Goal: Task Accomplishment & Management: Use online tool/utility

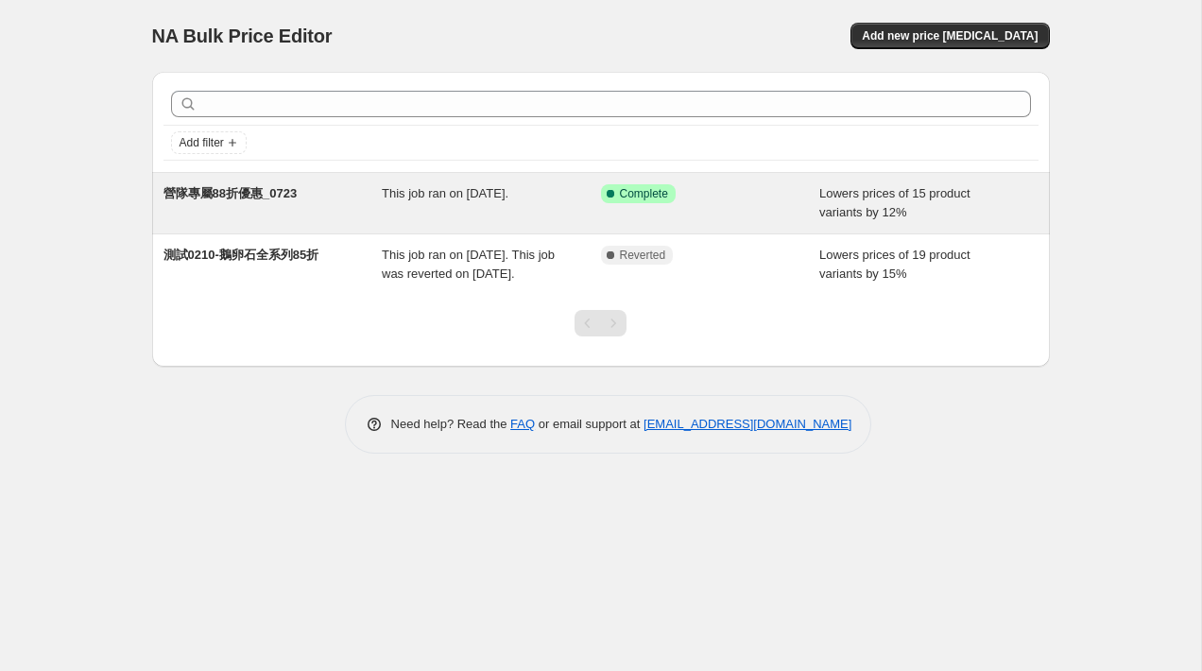
click at [270, 198] on span "營隊專屬88折優惠_0723" at bounding box center [230, 193] width 134 height 14
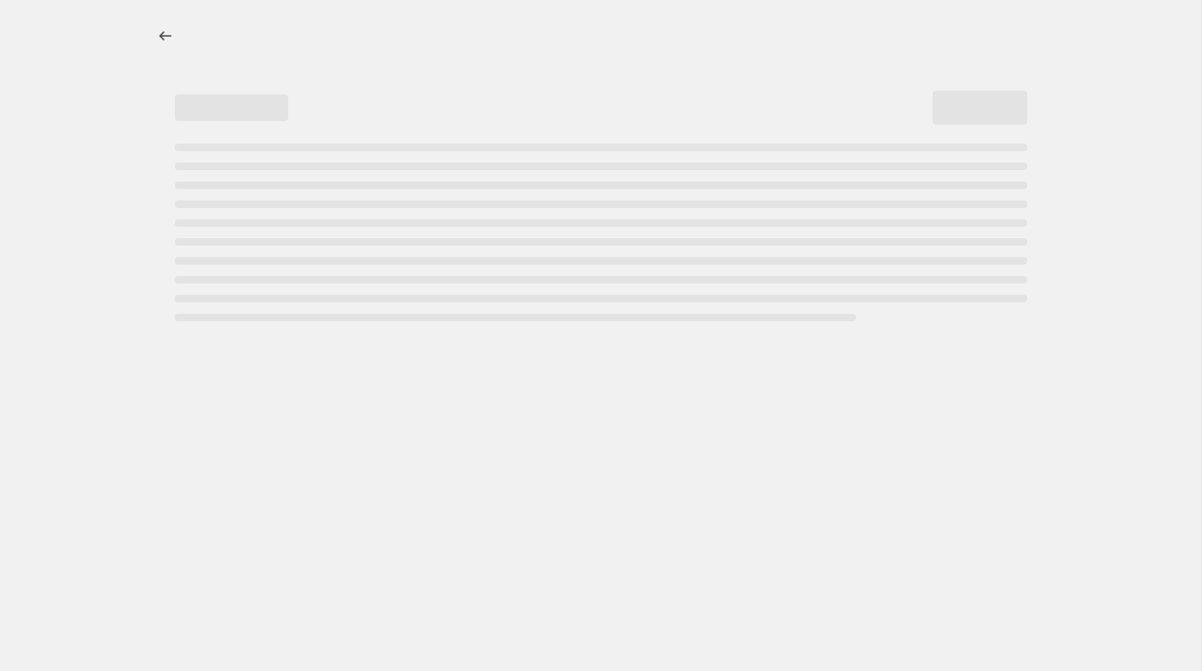
select select "percentage"
select select "collection"
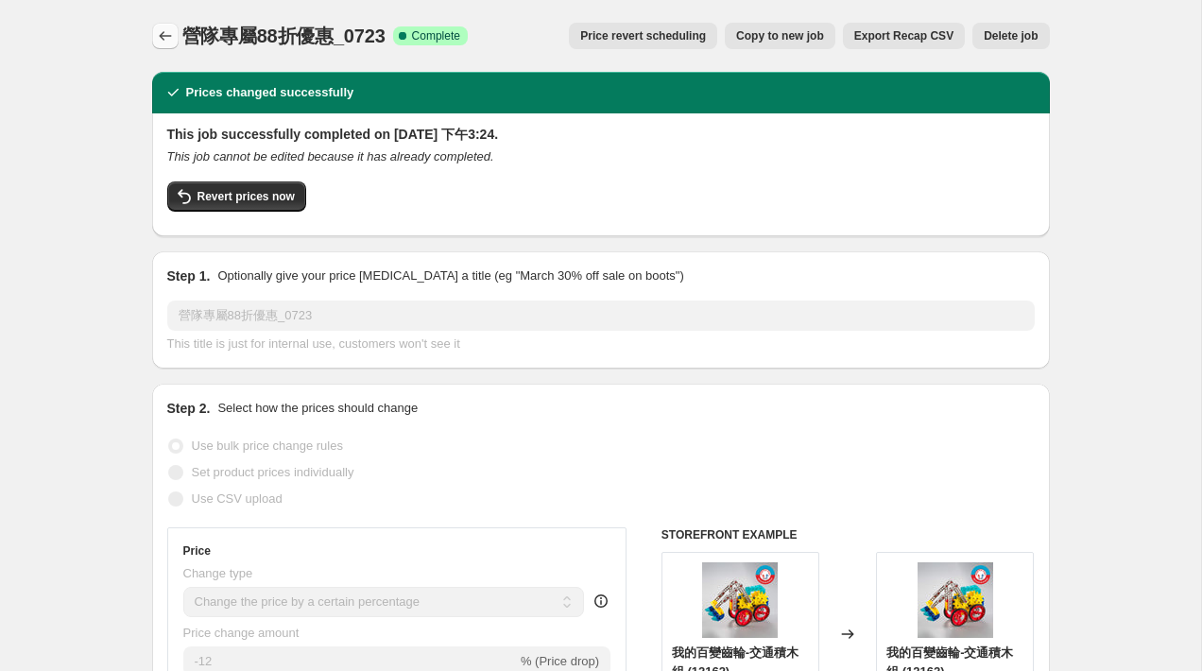
click at [164, 31] on icon "Price change jobs" at bounding box center [165, 35] width 19 height 19
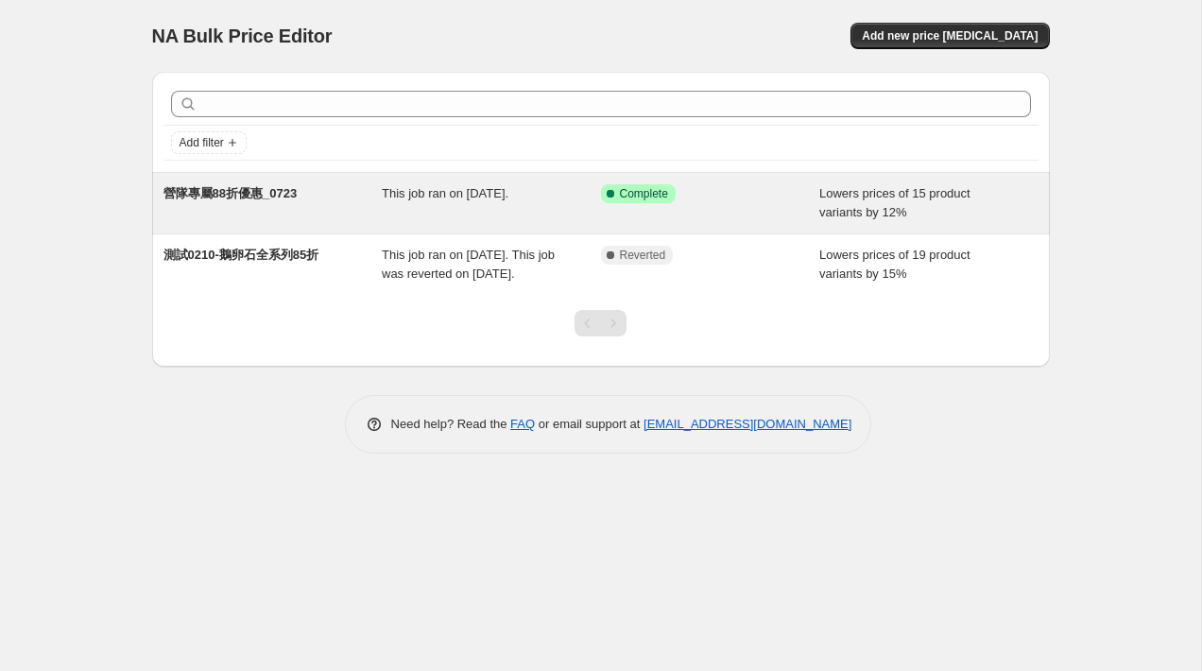
click at [301, 206] on div "營隊專屬88折優惠_0723" at bounding box center [272, 203] width 219 height 38
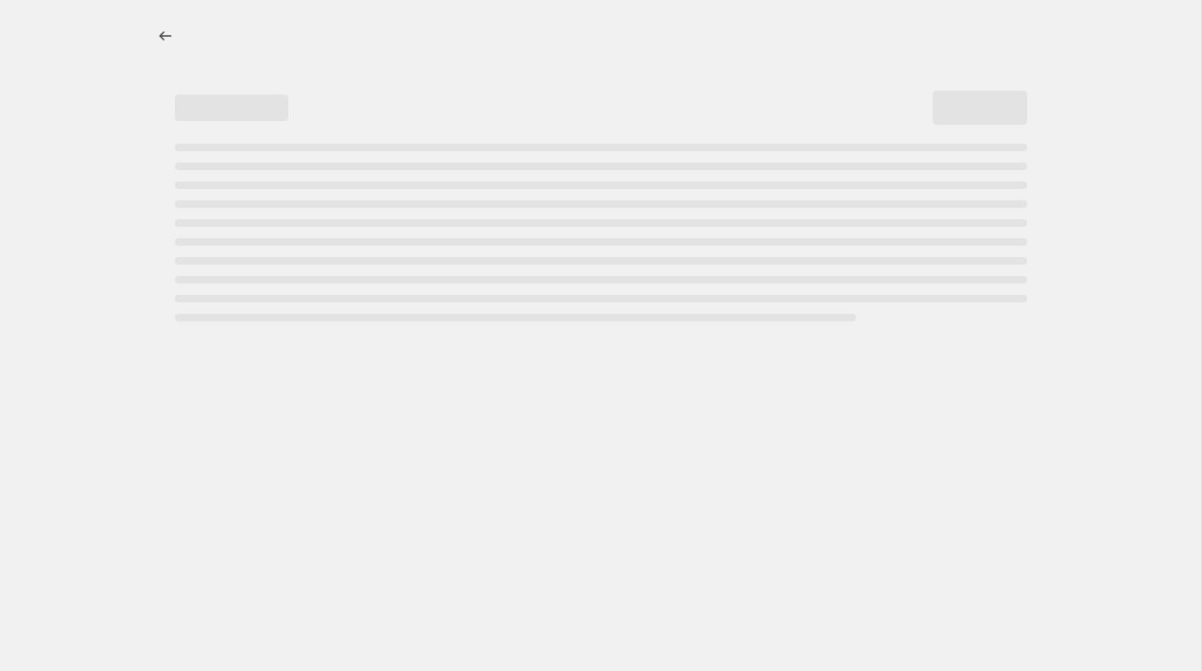
select select "percentage"
select select "collection"
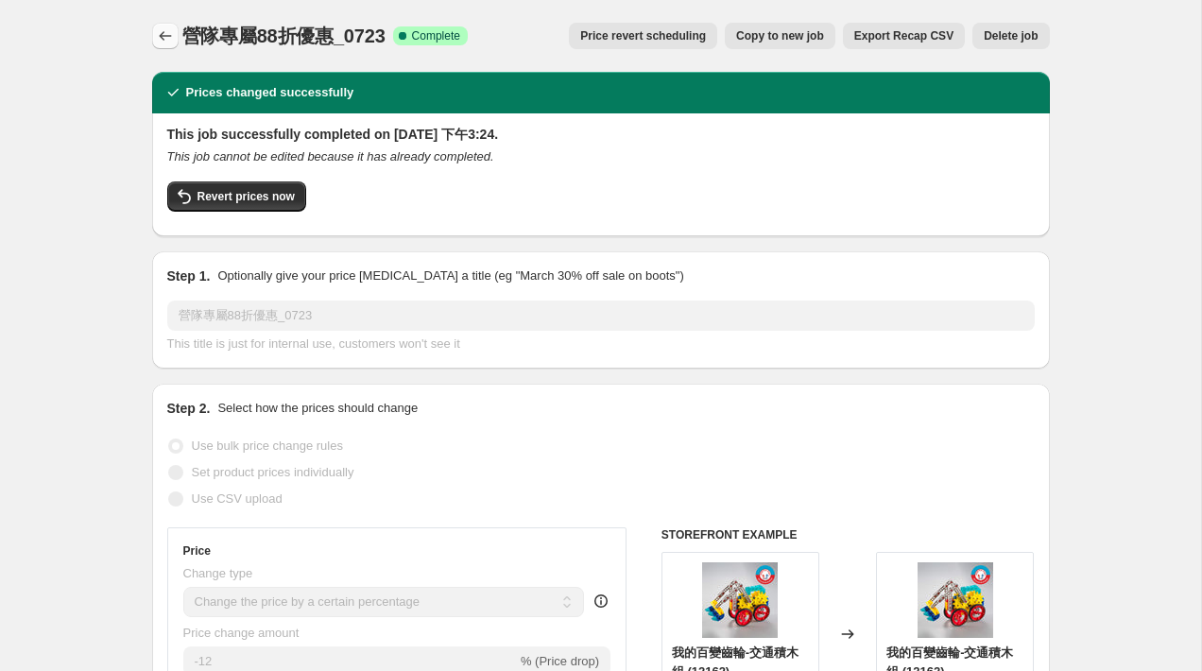
click at [161, 32] on icon "Price change jobs" at bounding box center [165, 35] width 19 height 19
